Goal: Transaction & Acquisition: Obtain resource

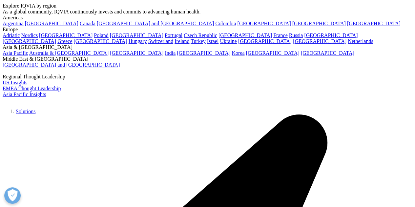
scroll to position [99, 0]
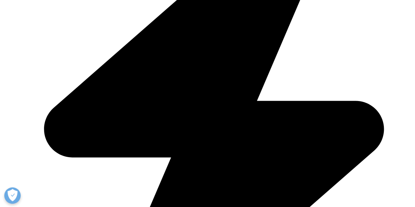
scroll to position [328, 0]
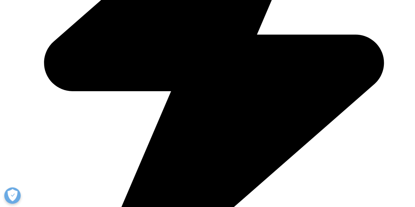
type input "[PERSON_NAME]"
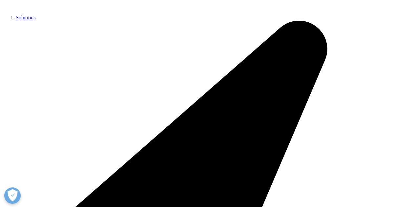
type input "roses"
type input "[PERSON_NAME][EMAIL_ADDRESS][DOMAIN_NAME]"
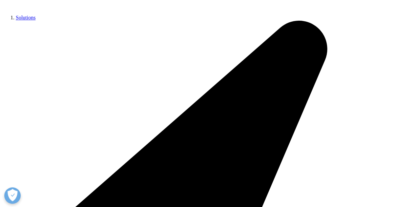
scroll to position [0, 0]
type input "marketing manager"
type input "lainco pharma"
select select "Spain"
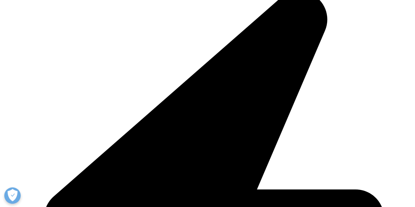
scroll to position [394, 0]
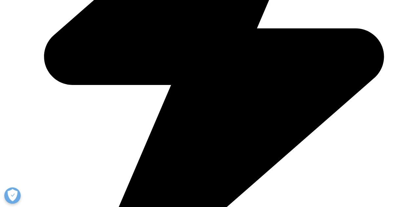
scroll to position [3, 3]
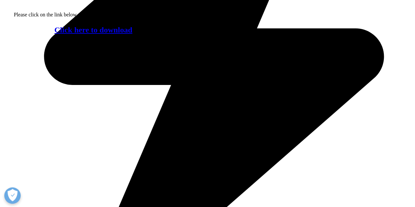
click at [98, 34] on link "Click here to download" at bounding box center [94, 30] width 78 height 9
